Goal: Transaction & Acquisition: Purchase product/service

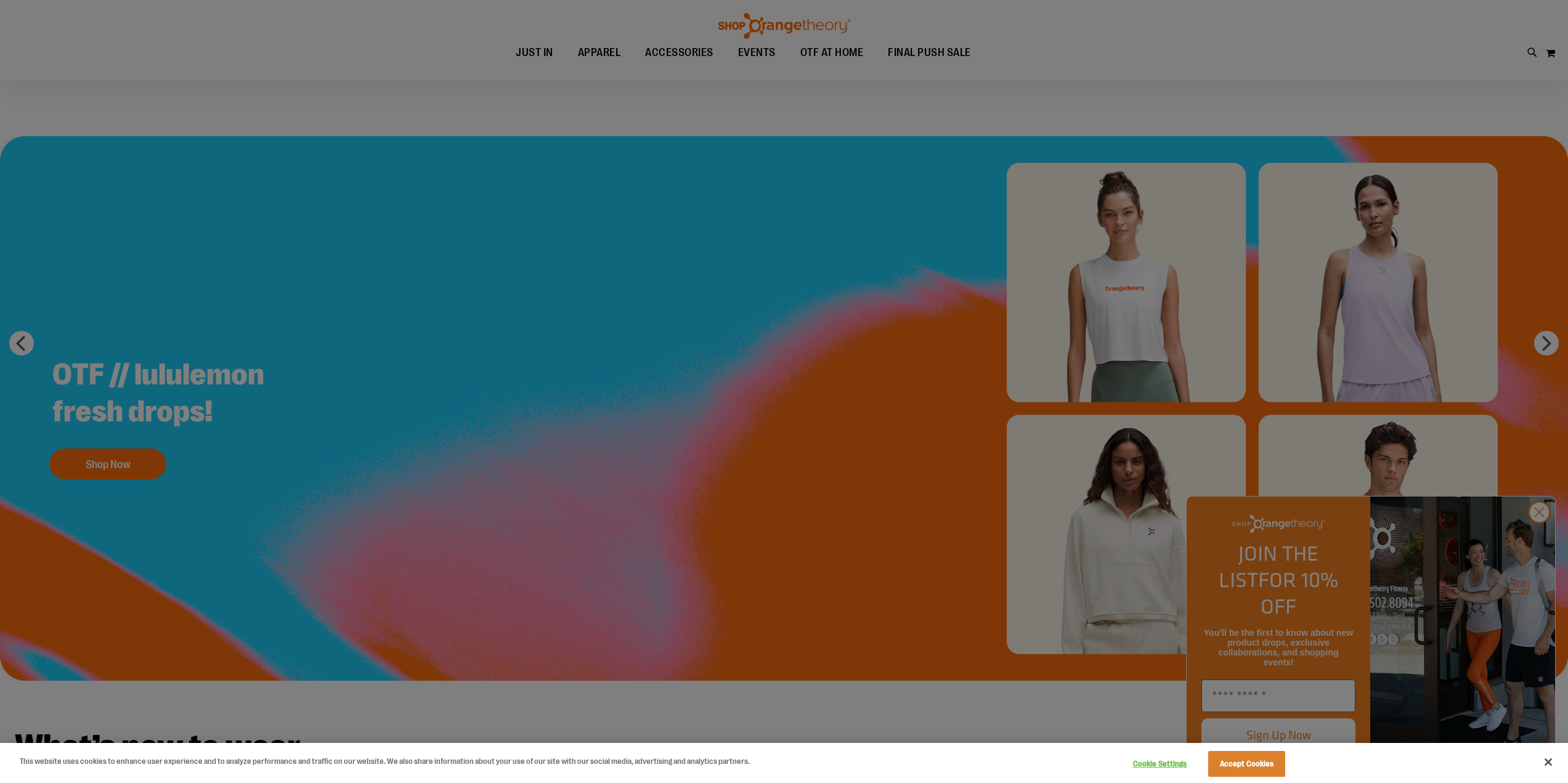
scroll to position [246, 0]
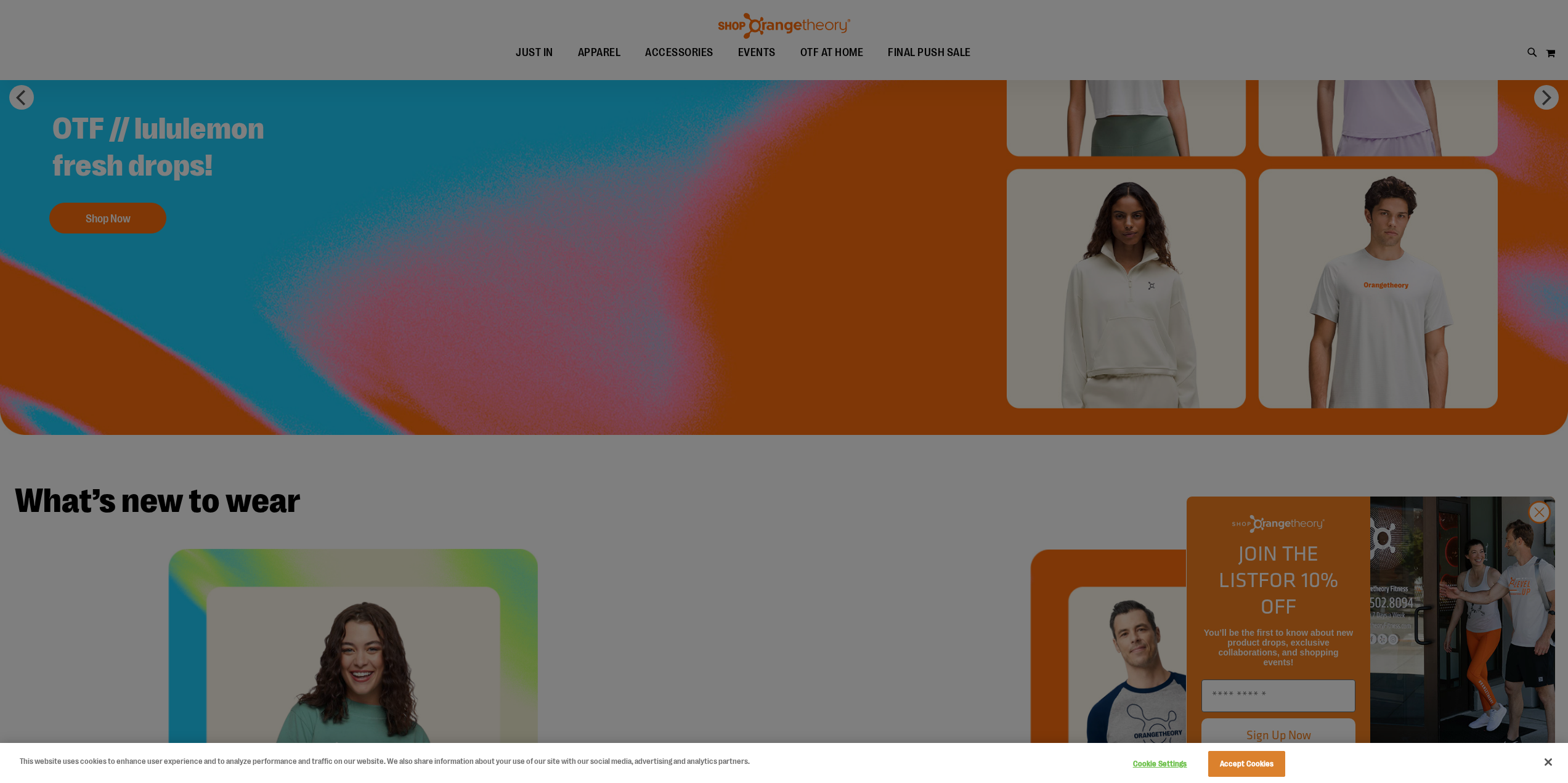
click at [1534, 539] on div at bounding box center [784, 391] width 1568 height 783
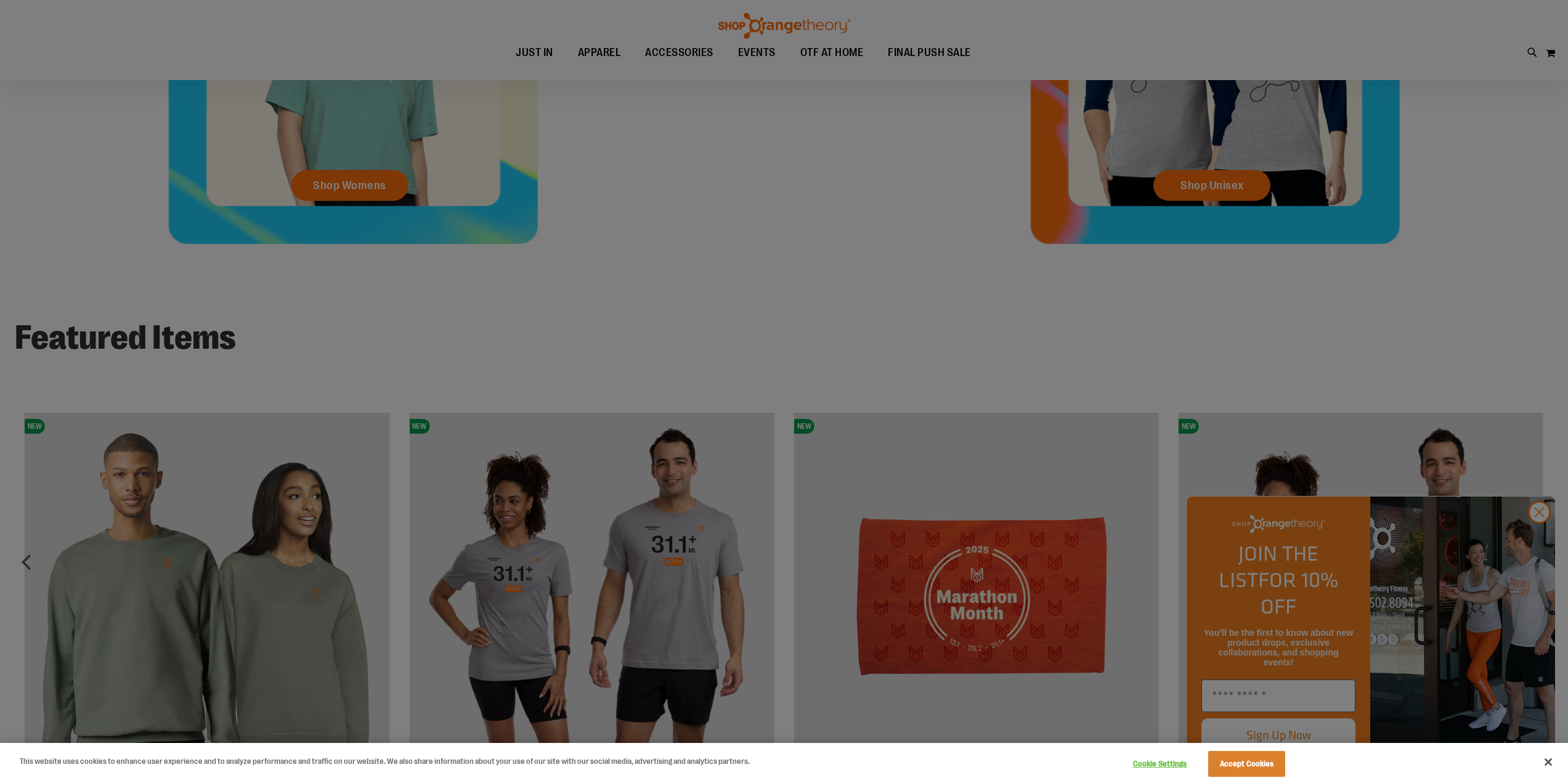
scroll to position [1046, 0]
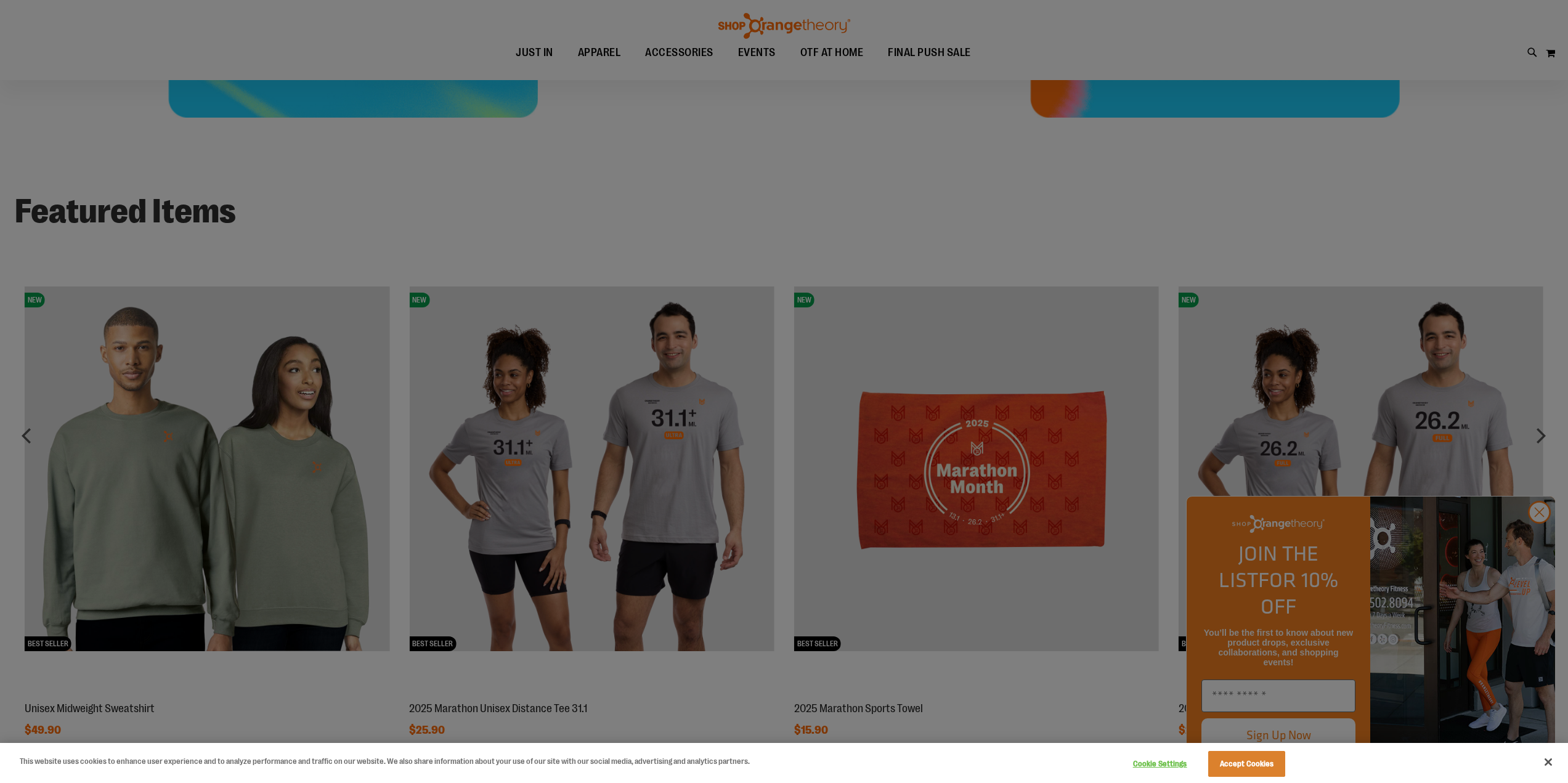
click at [1539, 536] on div at bounding box center [784, 391] width 1568 height 783
click at [678, 206] on div at bounding box center [784, 391] width 1568 height 783
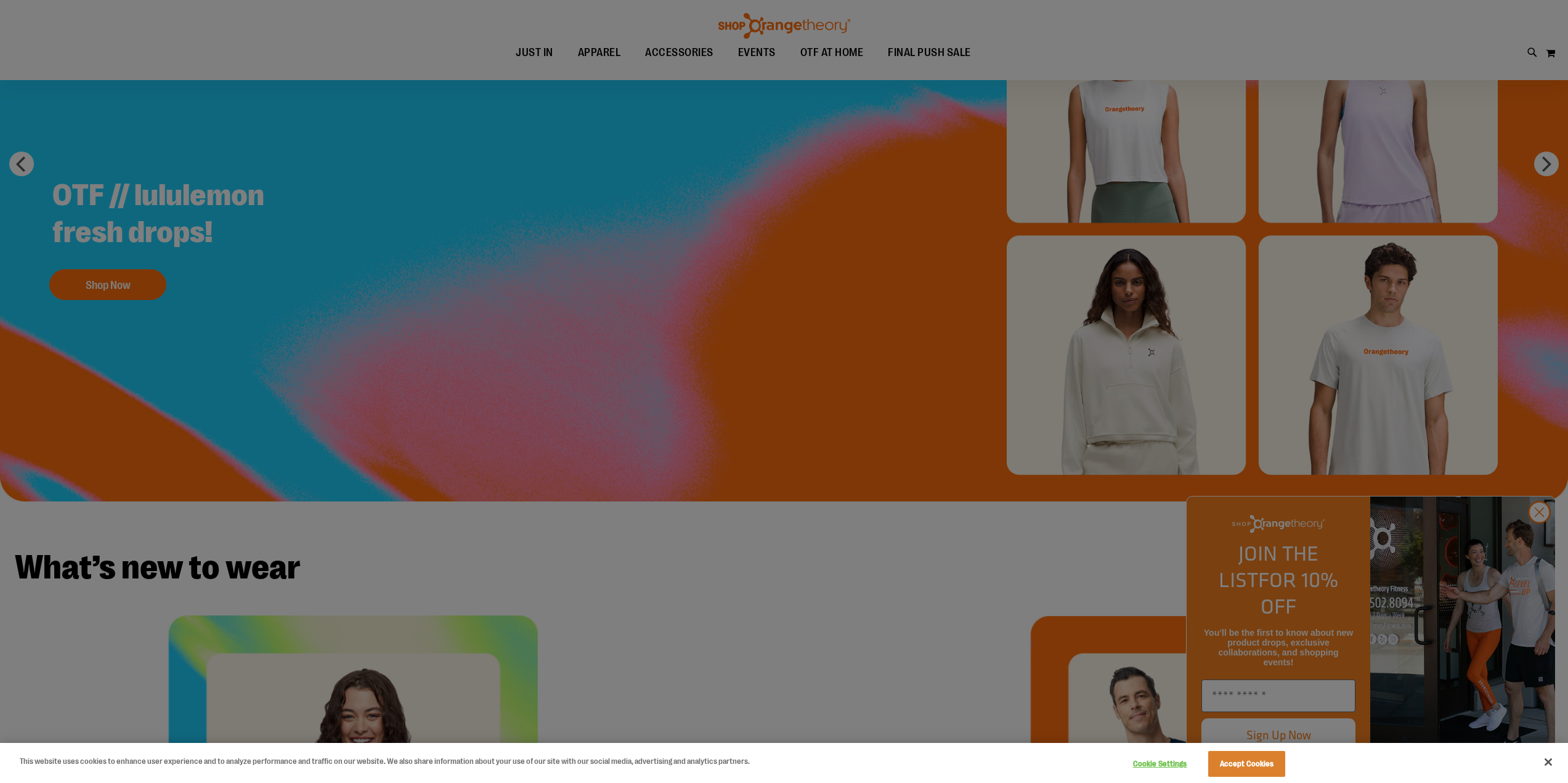
scroll to position [308, 0]
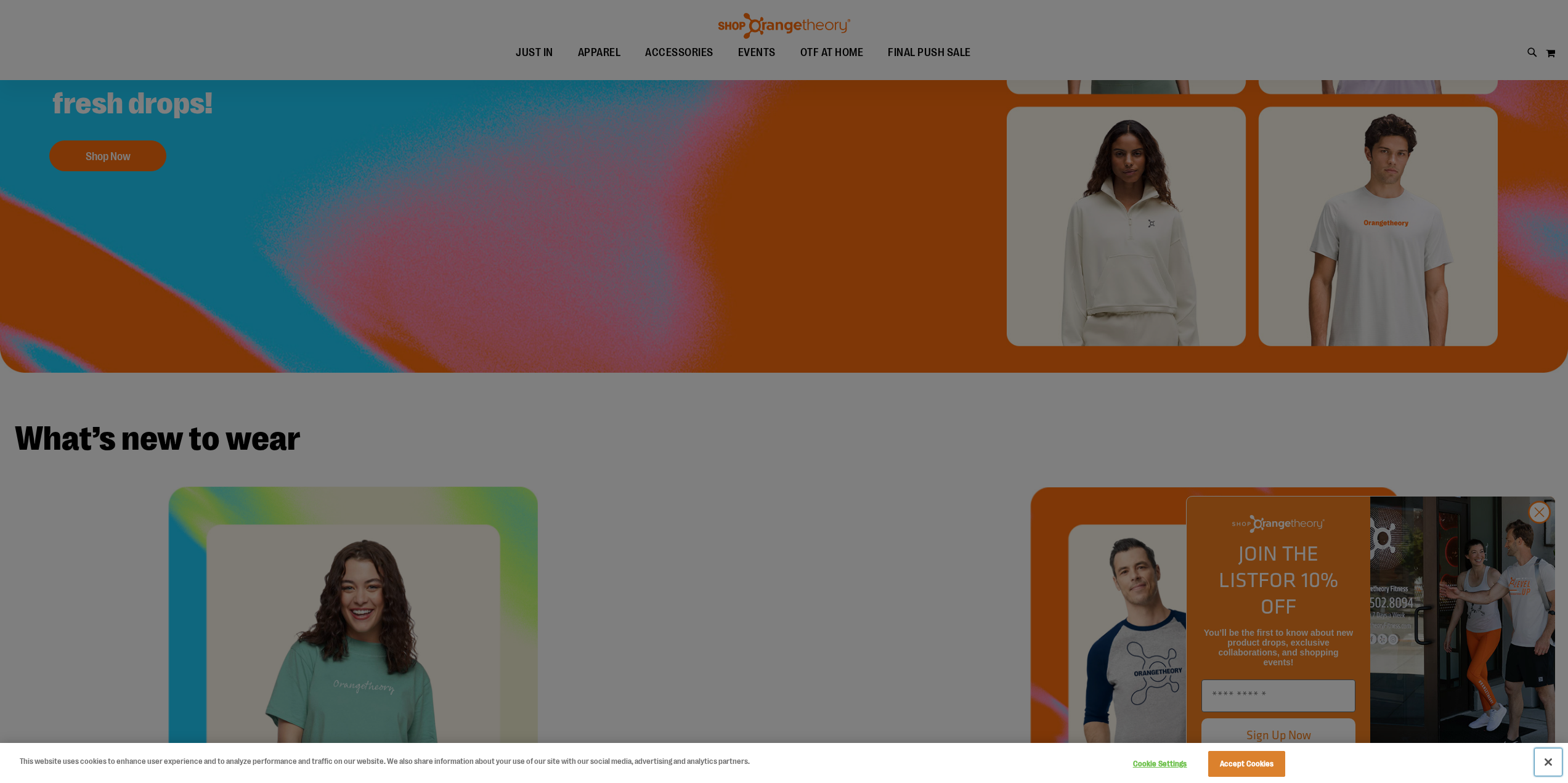
click at [1552, 763] on button "Close" at bounding box center [1548, 762] width 27 height 27
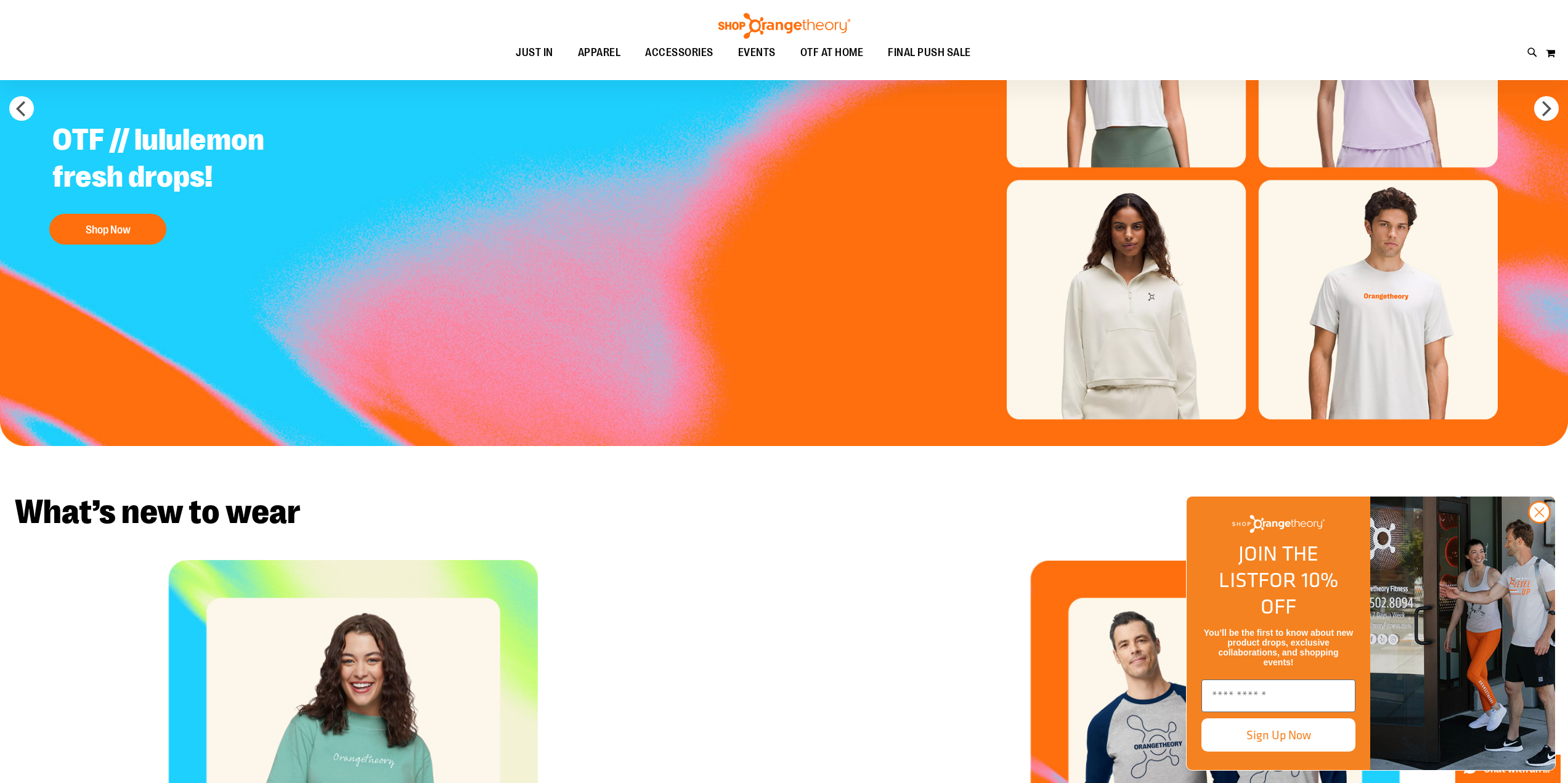
scroll to position [61, 0]
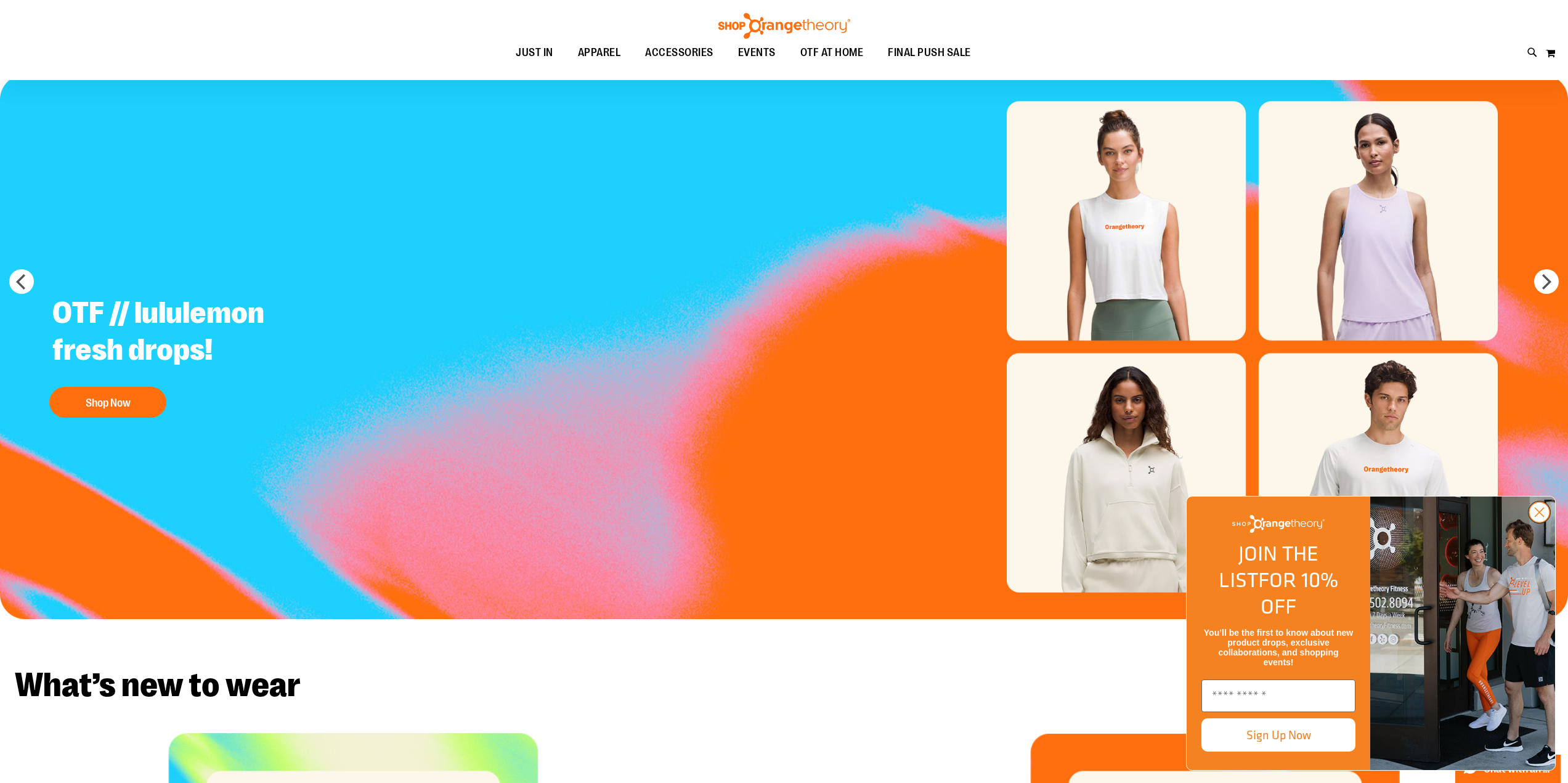
click at [1543, 522] on circle "Close dialog" at bounding box center [1539, 512] width 20 height 20
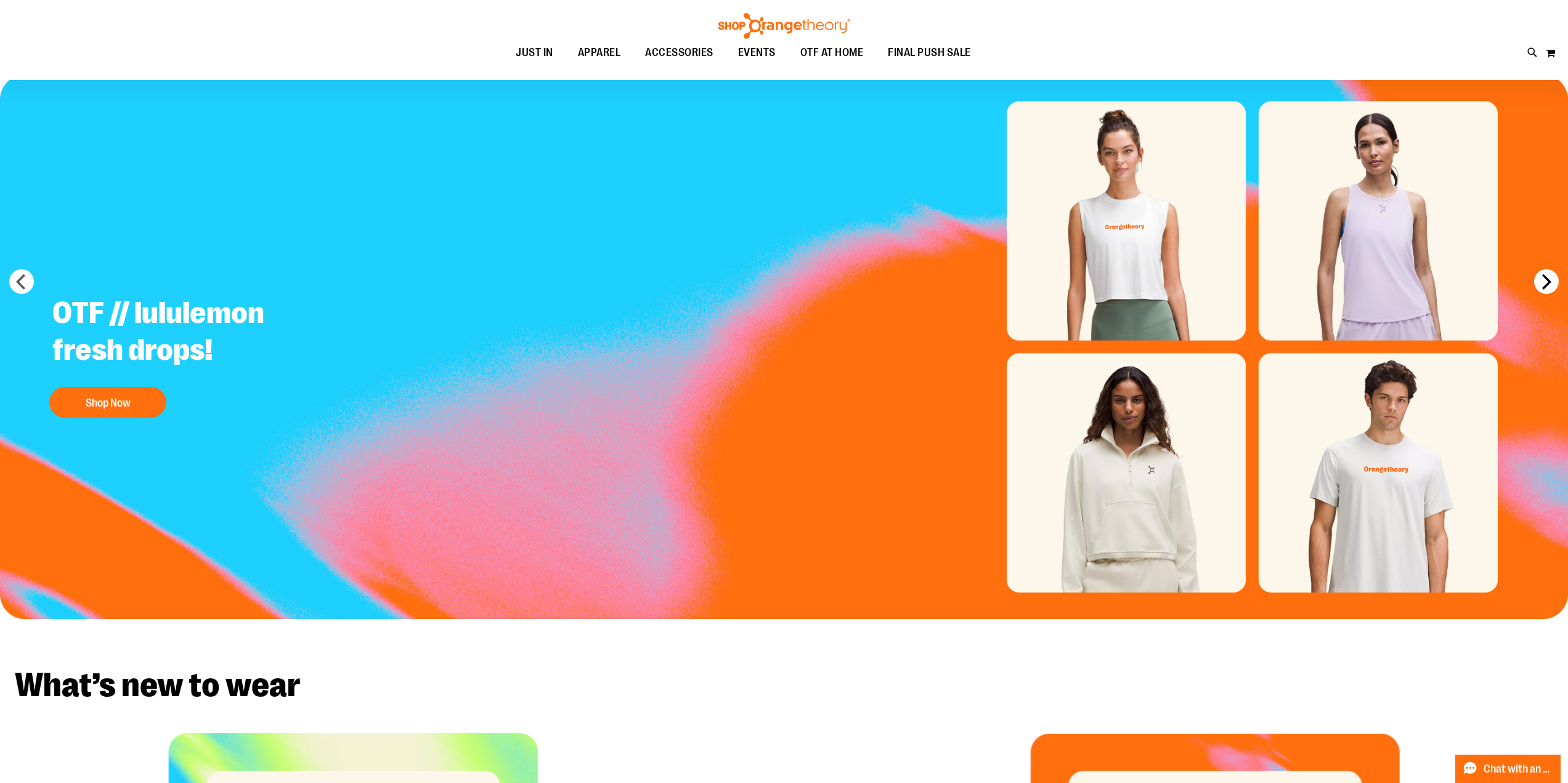
click at [1542, 277] on button "next" at bounding box center [1546, 282] width 25 height 25
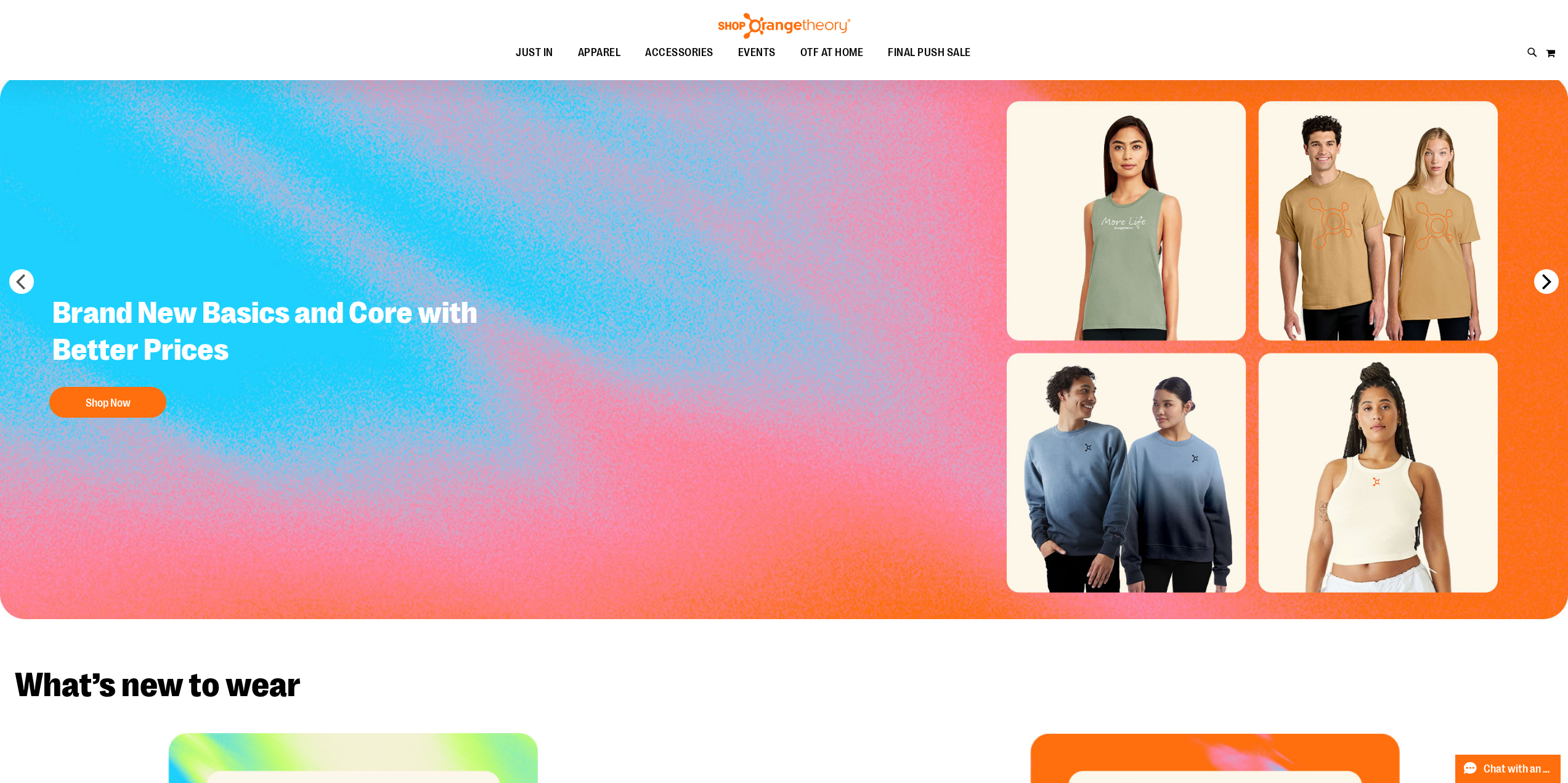
click at [1542, 277] on button "next" at bounding box center [1546, 282] width 25 height 25
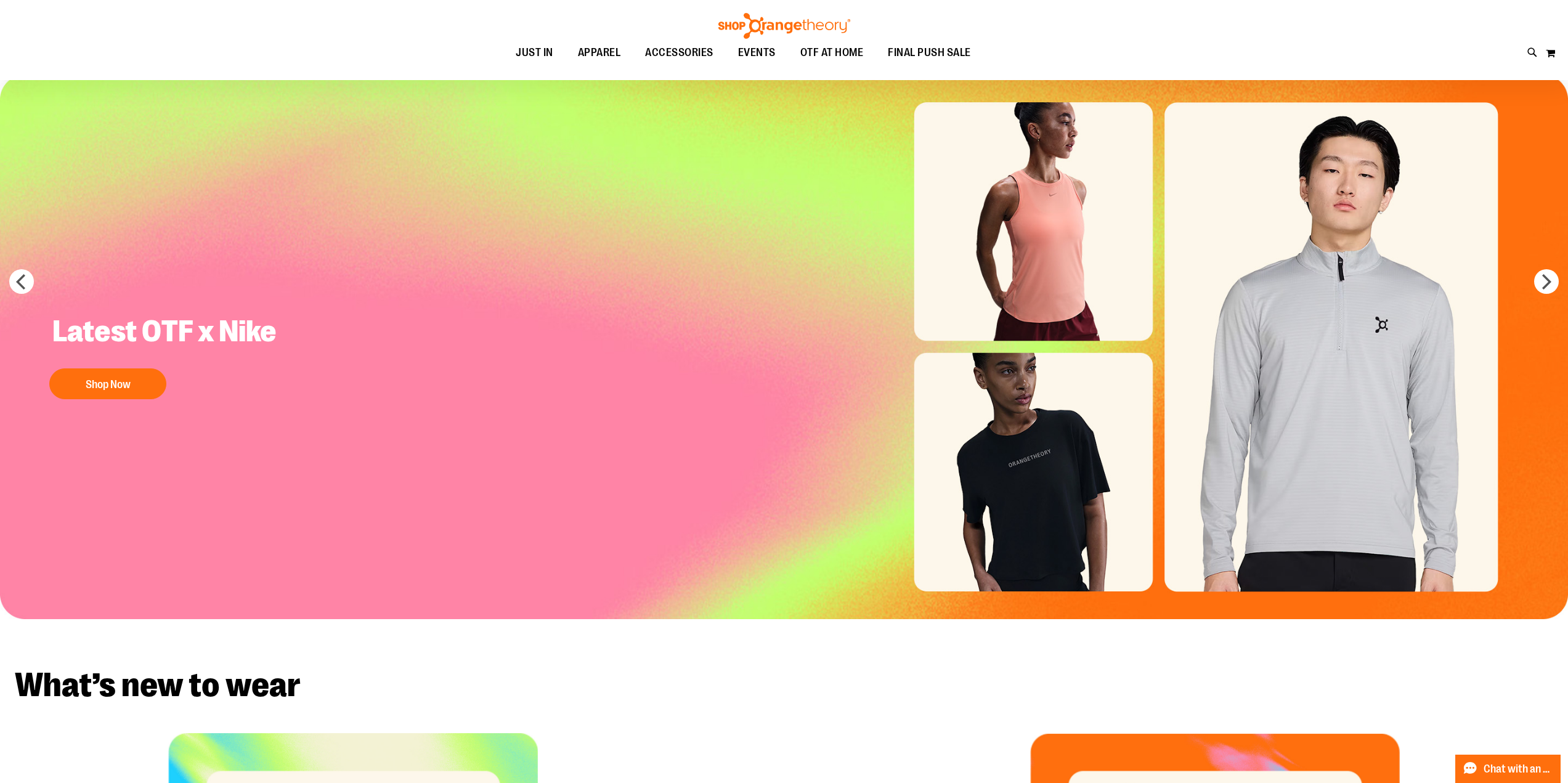
click at [5, 277] on img "Slide 3 of 5" at bounding box center [784, 346] width 1568 height 544
click at [12, 283] on button "prev" at bounding box center [22, 282] width 25 height 25
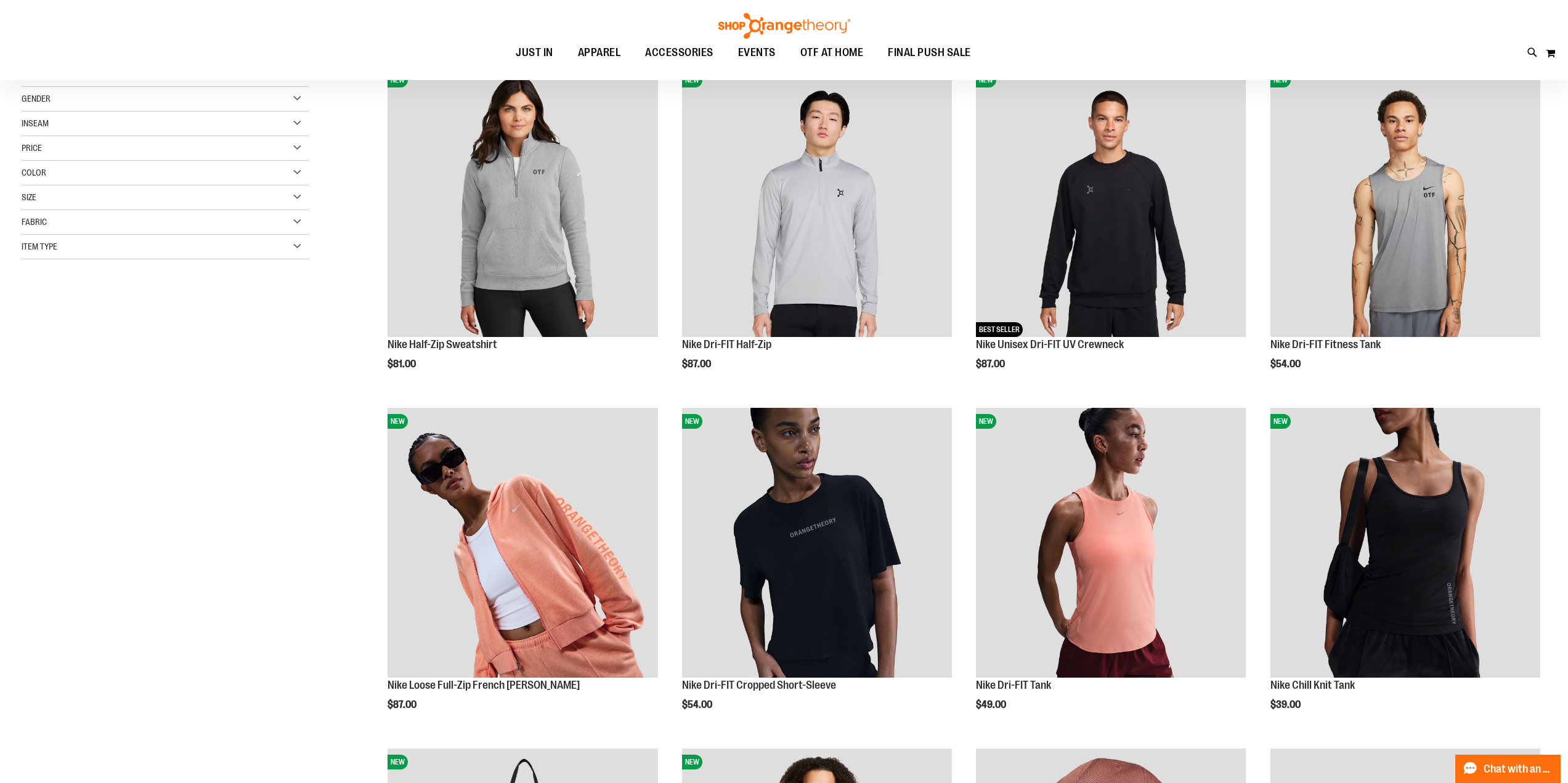
scroll to position [61, 0]
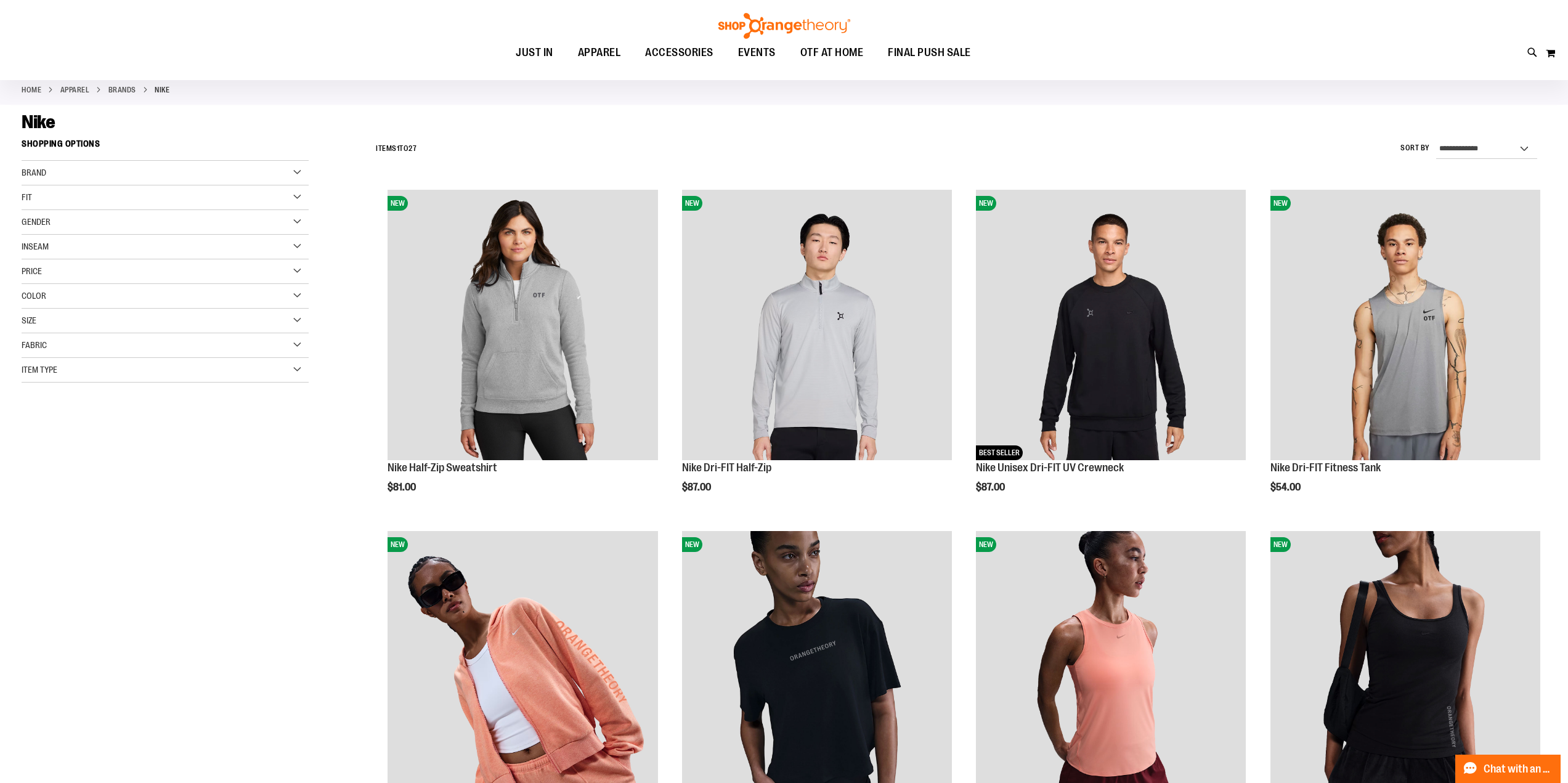
click at [295, 221] on div "Gender" at bounding box center [165, 222] width 287 height 25
click at [28, 246] on link "Men 6 items" at bounding box center [156, 247] width 275 height 13
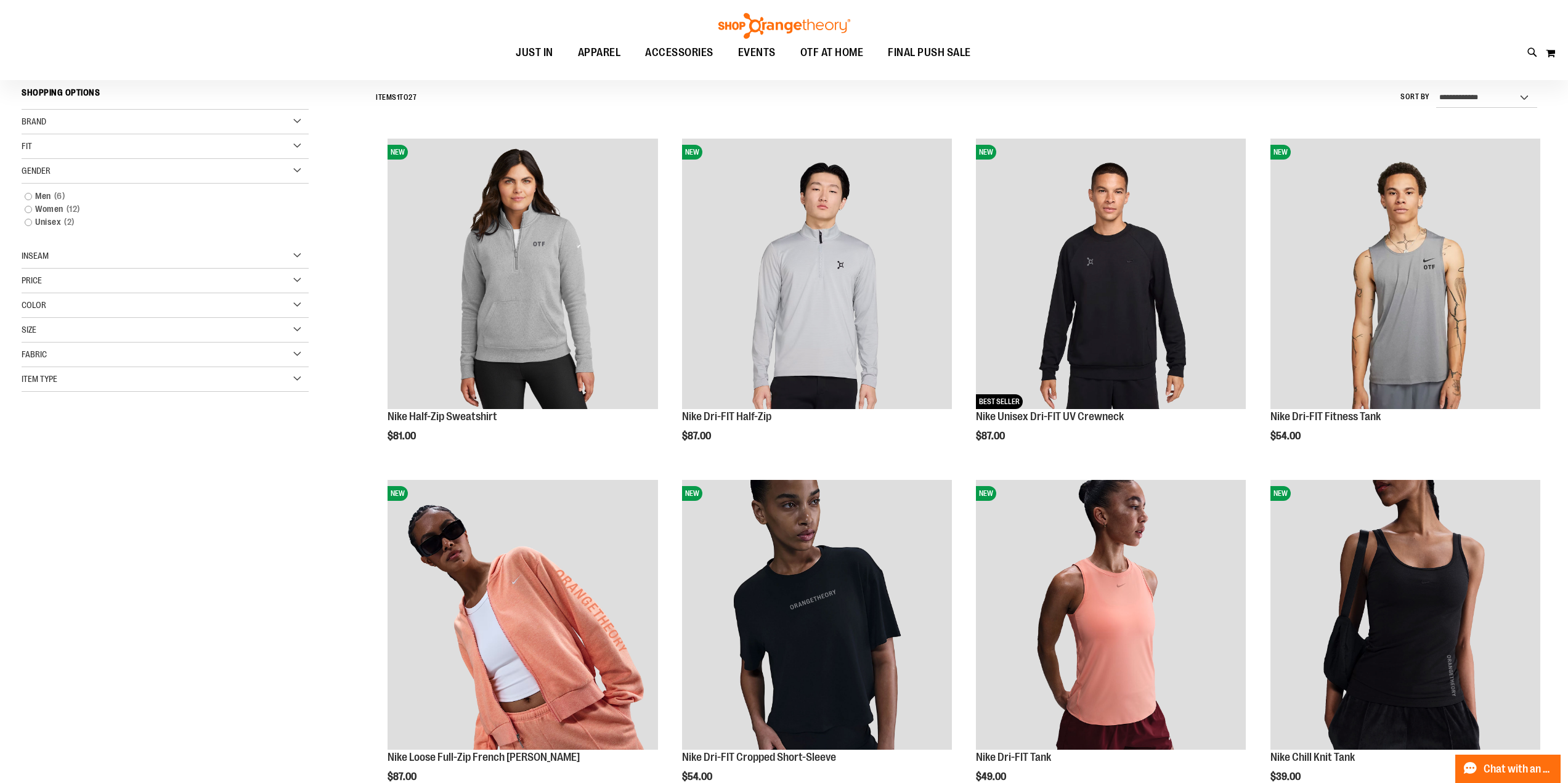
scroll to position [115, 0]
